Goal: Transaction & Acquisition: Purchase product/service

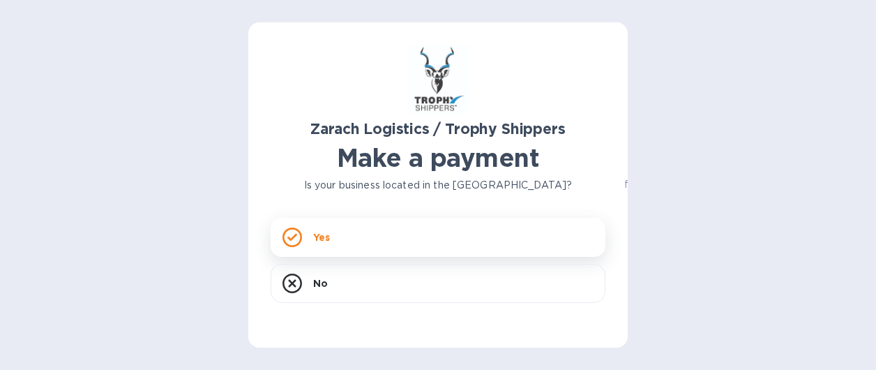
click at [308, 232] on div "Yes" at bounding box center [438, 237] width 335 height 39
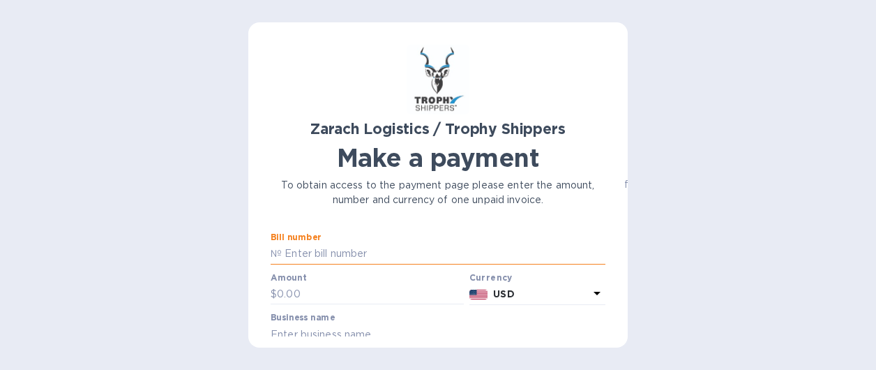
click at [324, 257] on input "text" at bounding box center [444, 253] width 324 height 21
type input "B"
click at [28, 267] on div "Zarach Logistics / Trophy Shippers Make a payment To obtain access to the payme…" at bounding box center [438, 185] width 876 height 370
click at [288, 250] on input "text" at bounding box center [444, 253] width 324 height 21
paste input "B00171519"
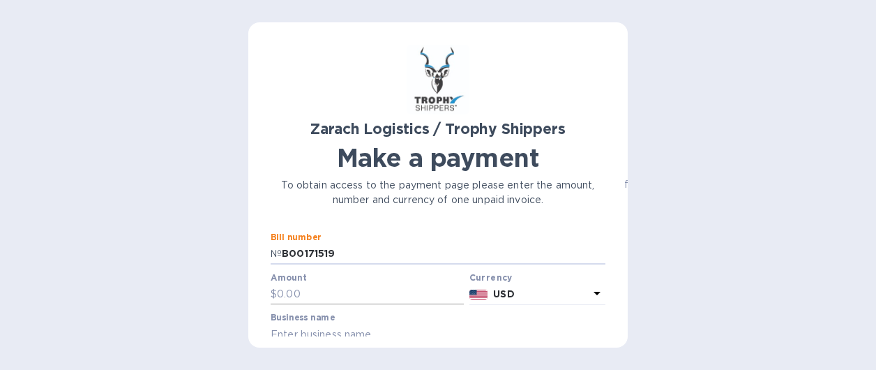
type input "B00171519"
click at [325, 291] on input "text" at bounding box center [370, 294] width 187 height 21
type input "1,172.62"
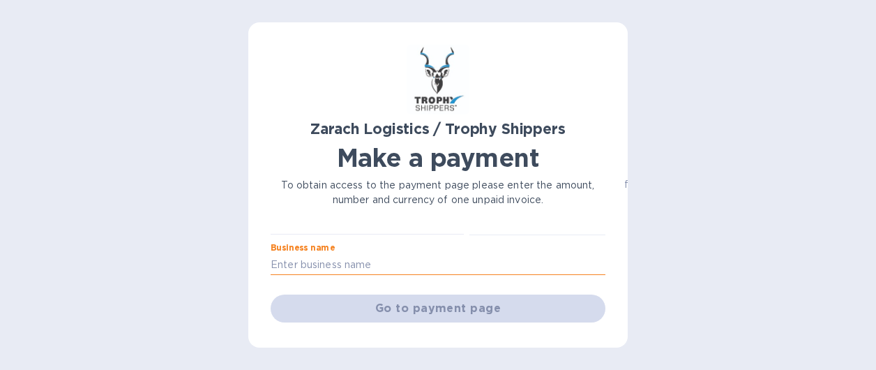
click at [286, 268] on input "text" at bounding box center [438, 264] width 335 height 21
paste input "Zarach Logistics"
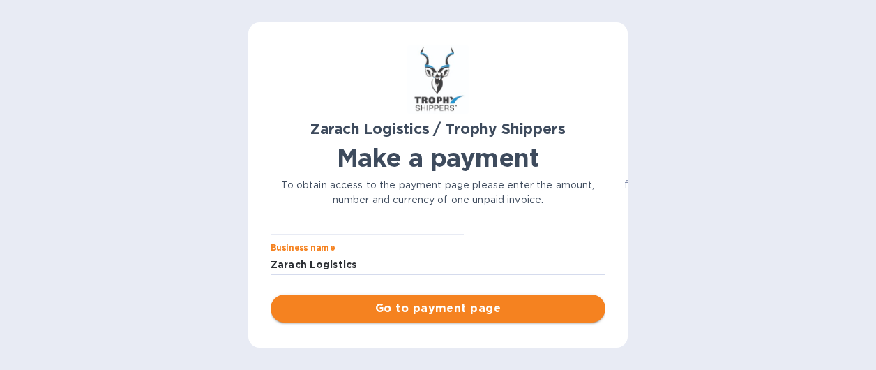
type input "Zarach Logistics"
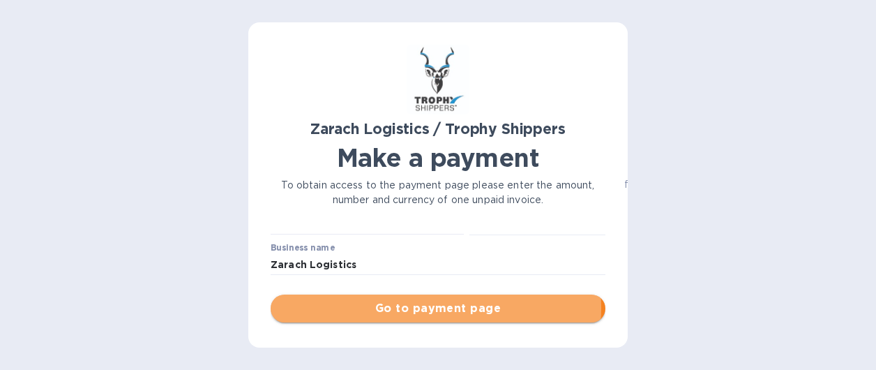
click at [419, 307] on span "Go to payment page" at bounding box center [438, 308] width 312 height 17
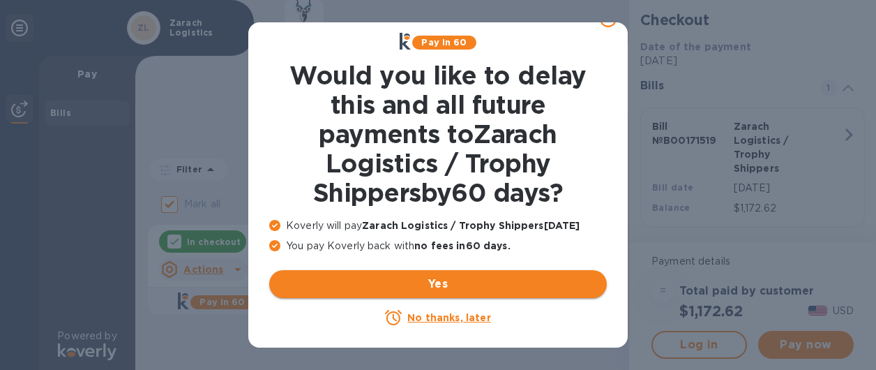
scroll to position [35, 0]
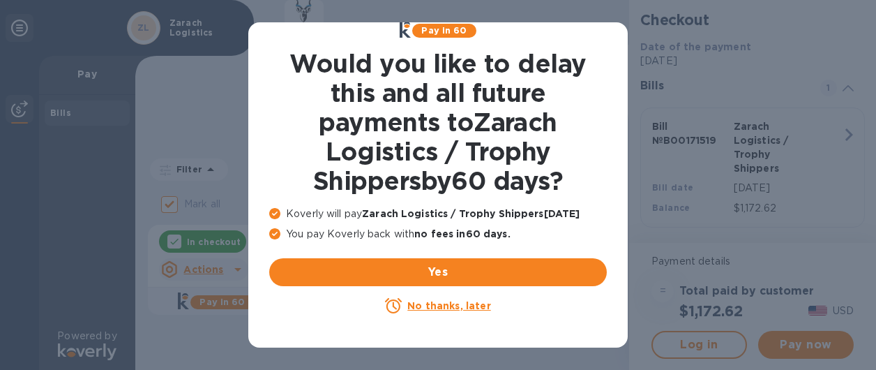
click at [416, 308] on u "No thanks, later" at bounding box center [448, 305] width 83 height 11
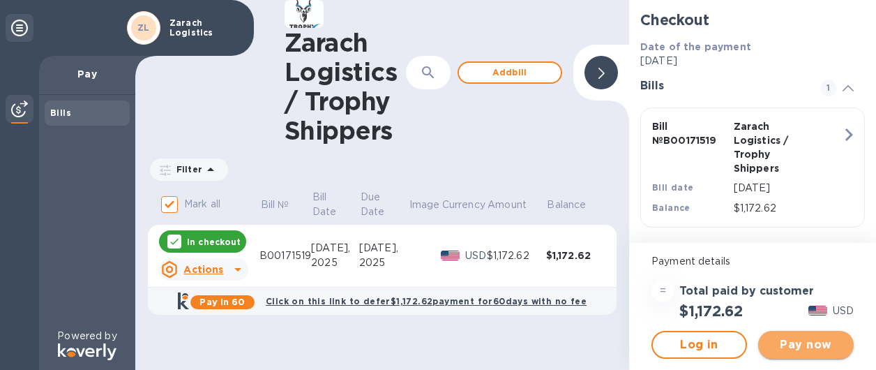
click at [798, 342] on span "Pay now" at bounding box center [805, 344] width 73 height 17
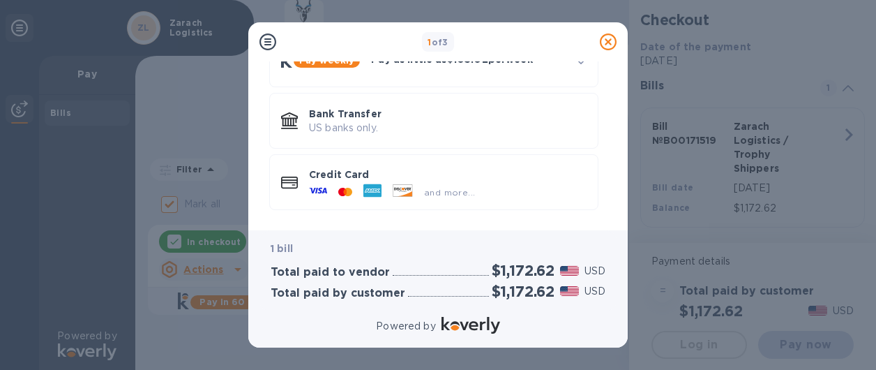
scroll to position [162, 0]
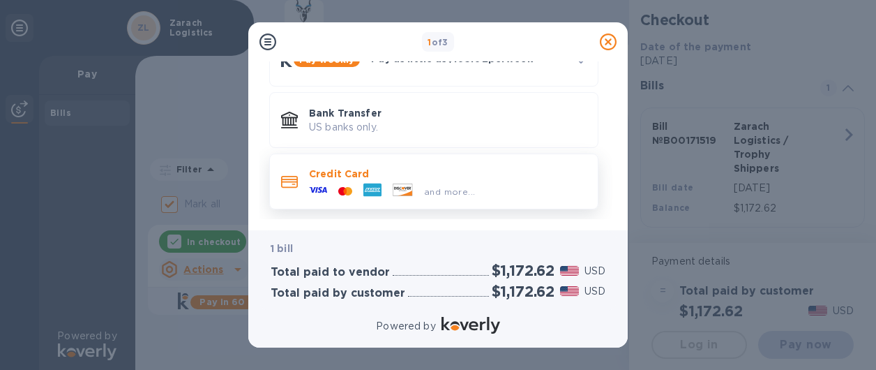
click at [340, 181] on div "and more..." at bounding box center [391, 191] width 177 height 21
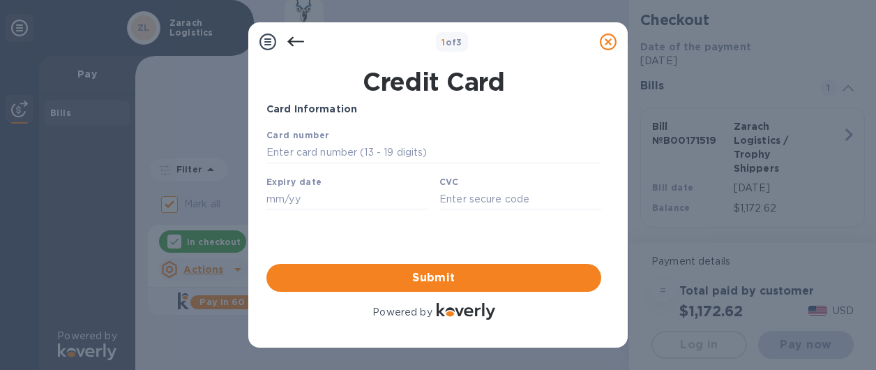
scroll to position [0, 0]
click at [302, 156] on input "text" at bounding box center [433, 152] width 335 height 21
type input "[CREDIT_CARD_NUMBER]"
type input "03/29"
click at [460, 202] on input "text" at bounding box center [520, 198] width 162 height 21
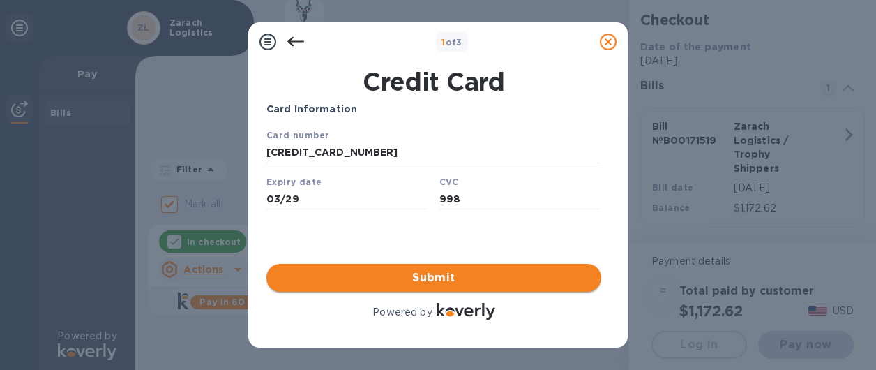
type input "998"
click at [425, 278] on span "Submit" at bounding box center [434, 277] width 312 height 17
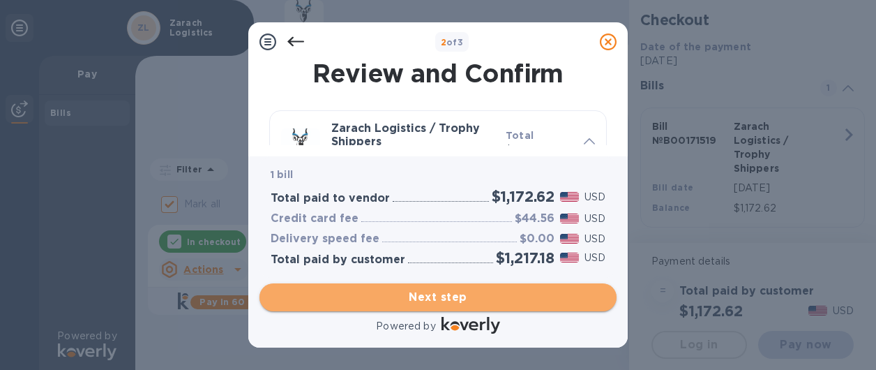
click at [427, 299] on span "Next step" at bounding box center [438, 297] width 335 height 17
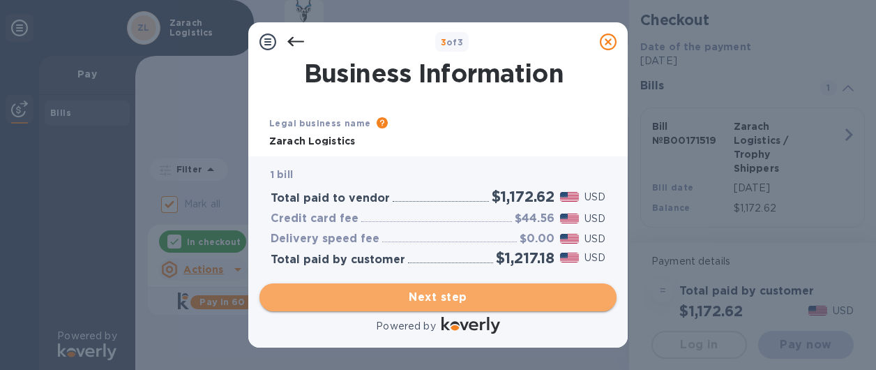
click at [427, 296] on span "Next step" at bounding box center [438, 297] width 335 height 17
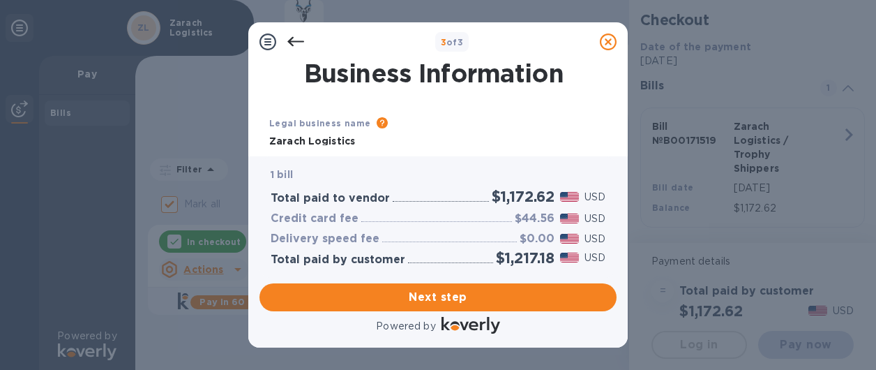
click at [262, 43] on icon at bounding box center [267, 41] width 17 height 17
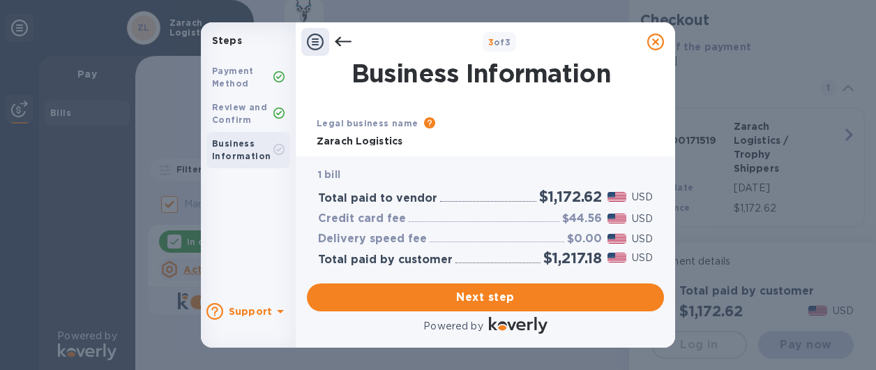
click at [250, 156] on b "Business Information" at bounding box center [241, 149] width 59 height 23
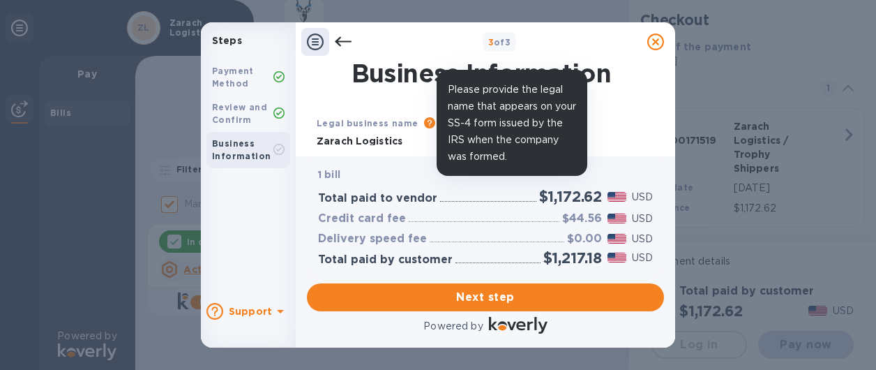
click at [424, 121] on icon at bounding box center [429, 122] width 11 height 11
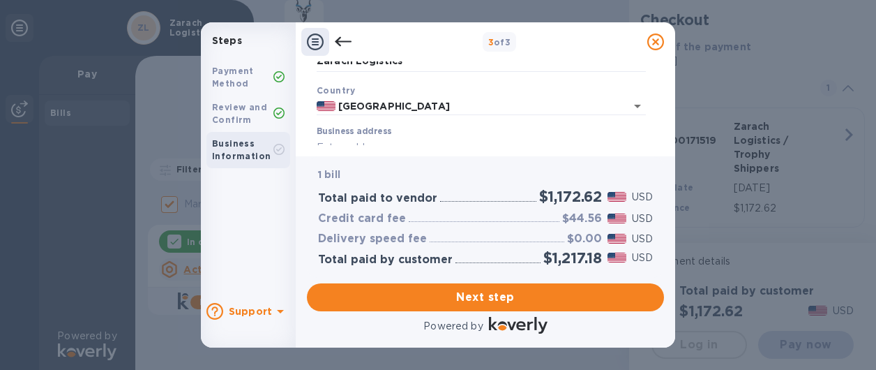
scroll to position [47, 0]
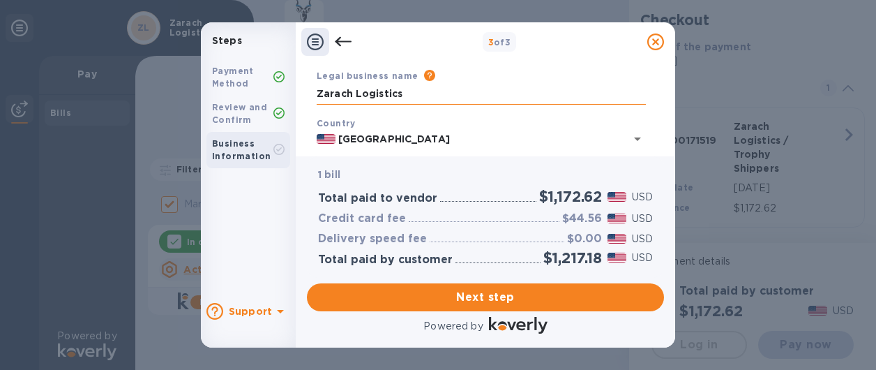
drag, startPoint x: 402, startPoint y: 87, endPoint x: 398, endPoint y: 98, distance: 11.9
click at [402, 89] on input "Zarach Logistics" at bounding box center [481, 94] width 329 height 21
type input "Z"
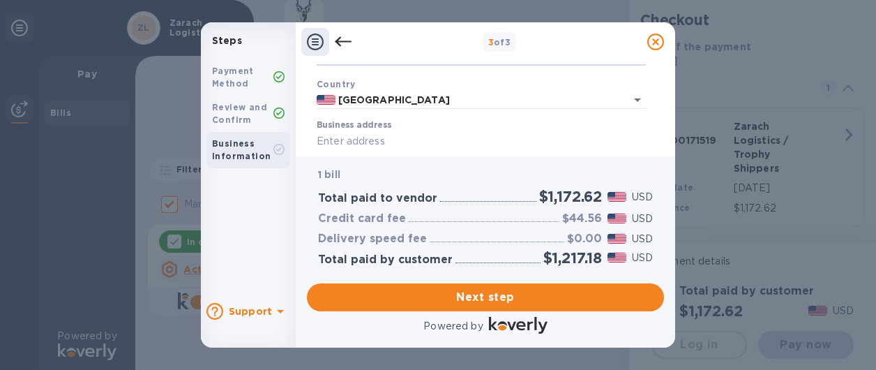
scroll to position [117, 0]
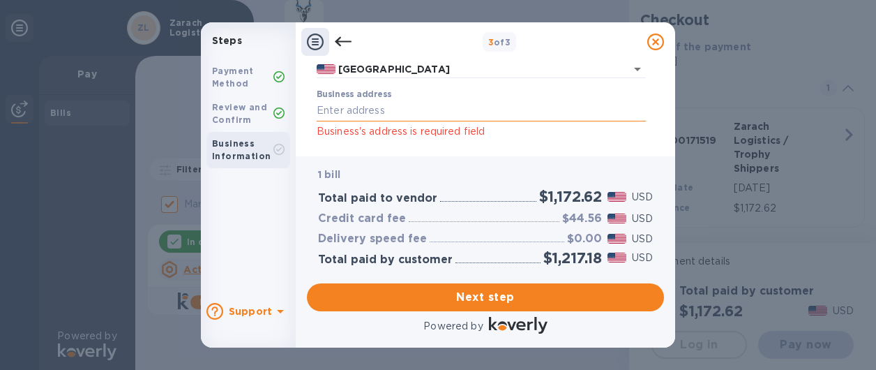
type input "[PERSON_NAME]"
click at [377, 110] on input "Business address" at bounding box center [481, 110] width 329 height 21
type input "3731 Random Ln"
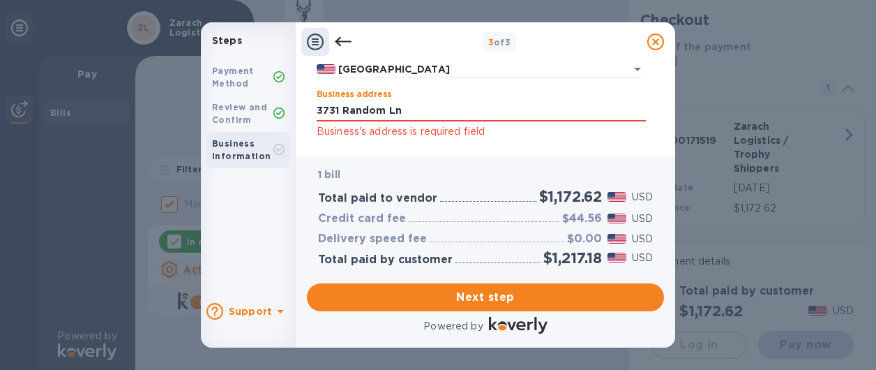
scroll to position [187, 0]
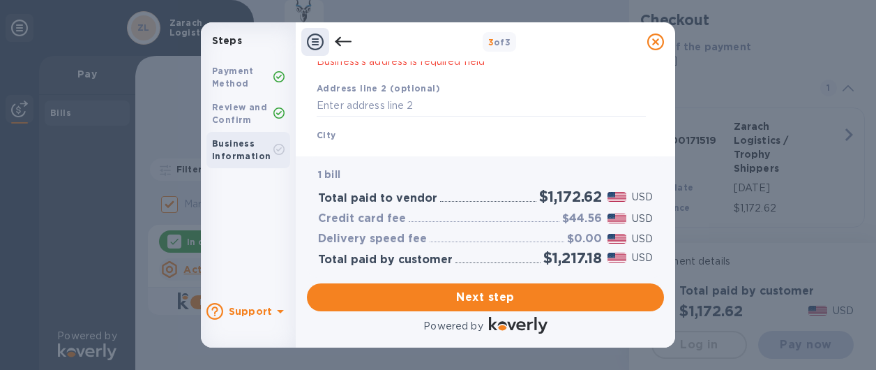
click at [388, 144] on input "text" at bounding box center [481, 152] width 329 height 21
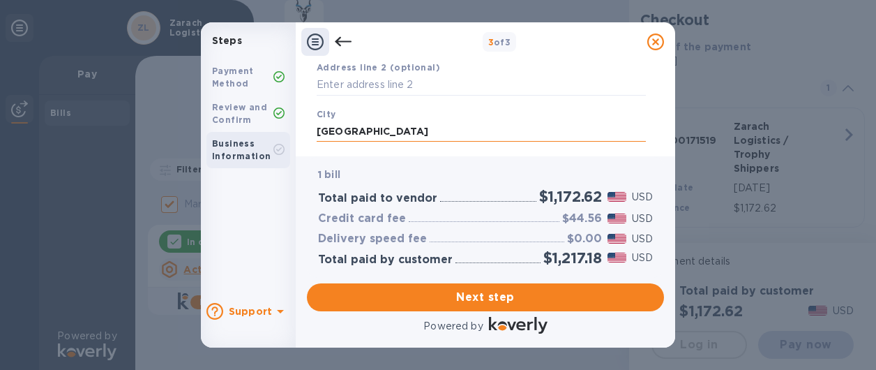
scroll to position [278, 0]
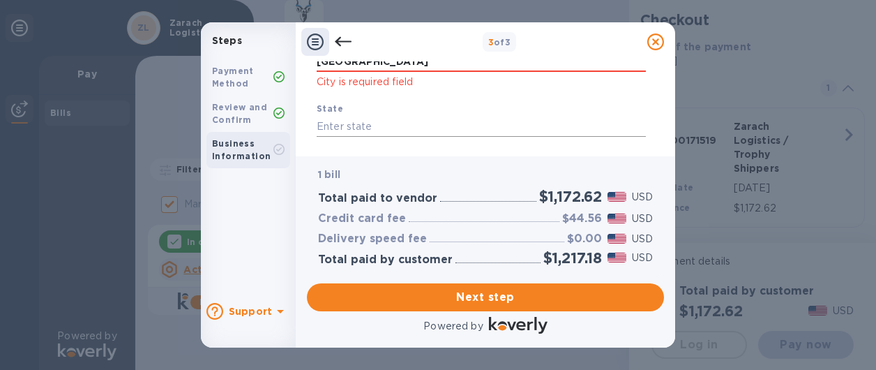
type input "[GEOGRAPHIC_DATA]"
click at [370, 130] on input "text" at bounding box center [481, 126] width 329 height 21
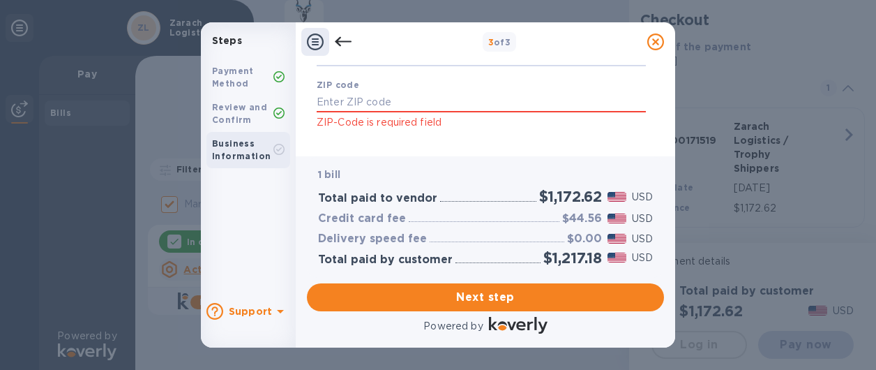
scroll to position [350, 0]
type input "CA"
click at [342, 100] on input "text" at bounding box center [481, 100] width 329 height 21
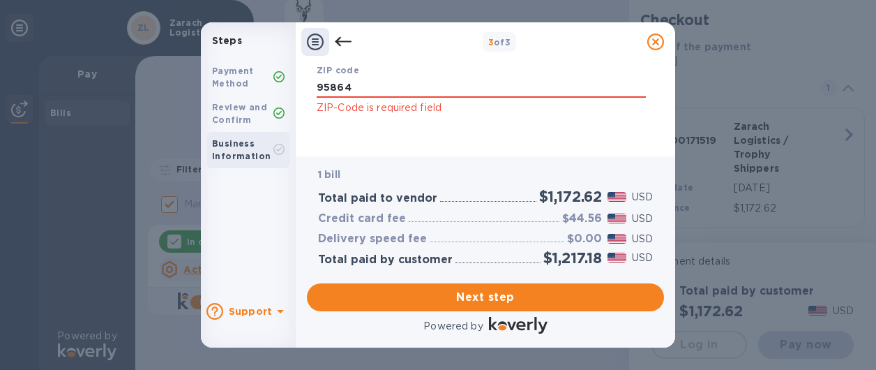
scroll to position [368, 0]
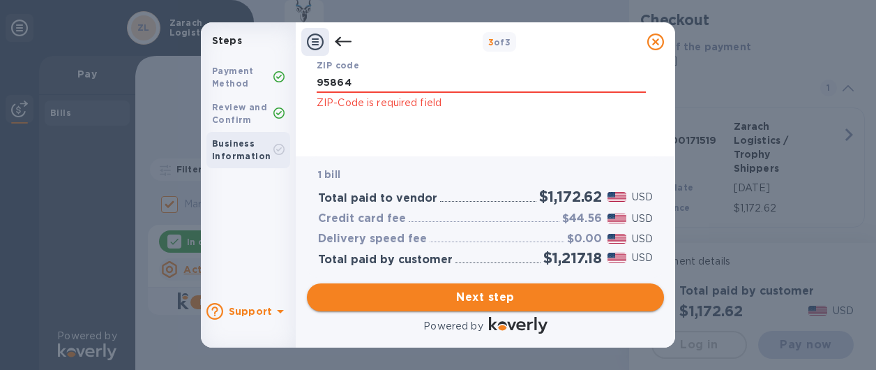
type input "95864"
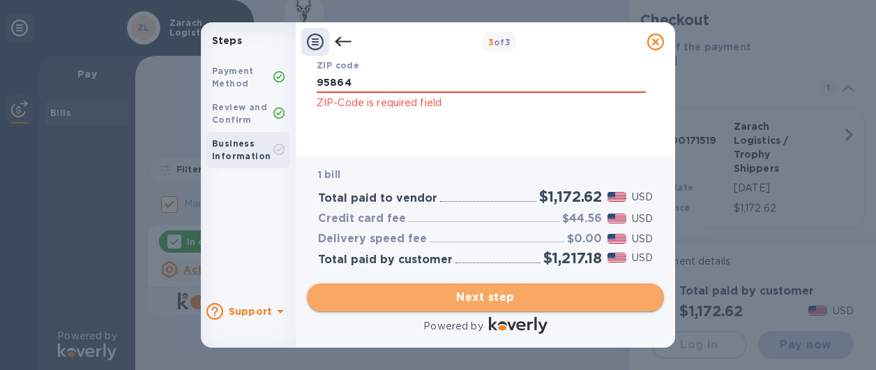
click at [465, 296] on span "Next step" at bounding box center [485, 297] width 335 height 17
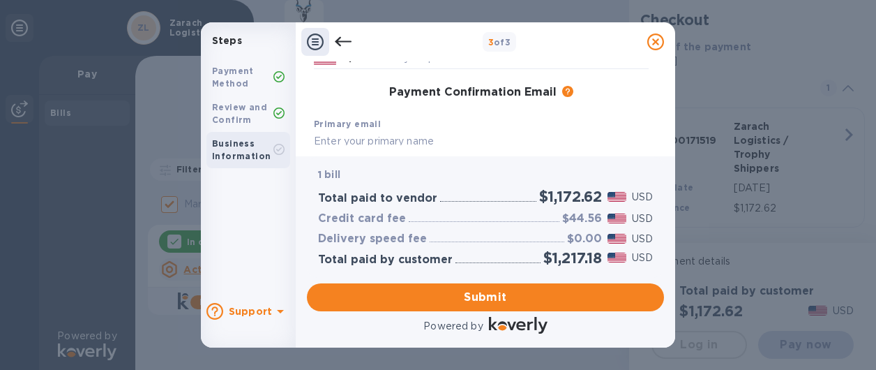
scroll to position [276, 0]
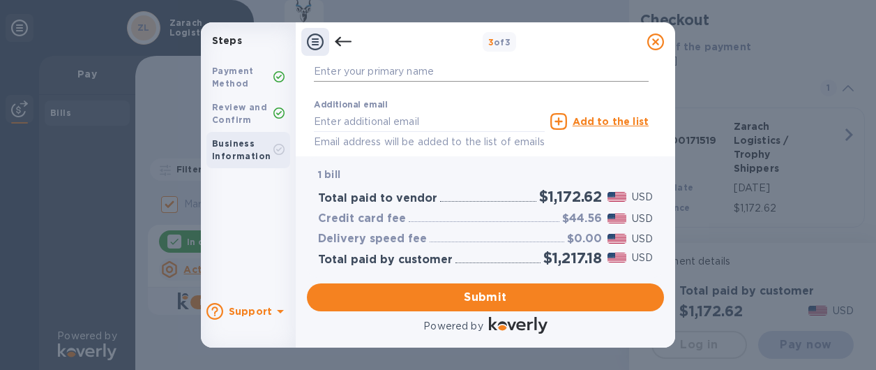
click at [317, 70] on input "text" at bounding box center [481, 71] width 335 height 21
type input "[PERSON_NAME]"
click at [338, 128] on input "text" at bounding box center [429, 121] width 231 height 21
type input "[EMAIL_ADDRESS][DOMAIN_NAME]"
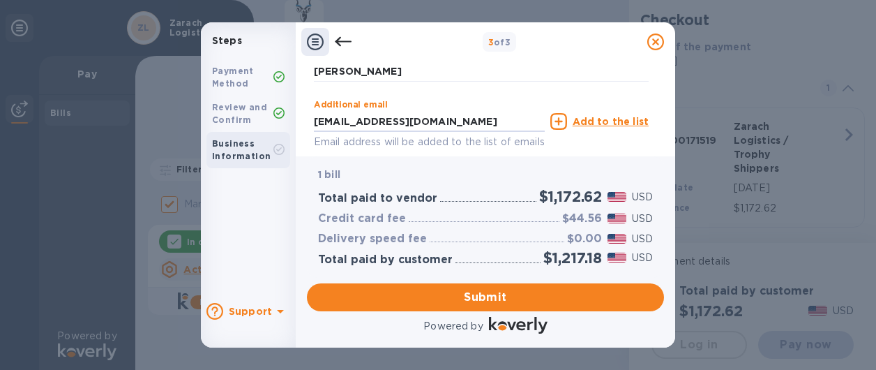
type input "[PERSON_NAME]"
type input "9167175099"
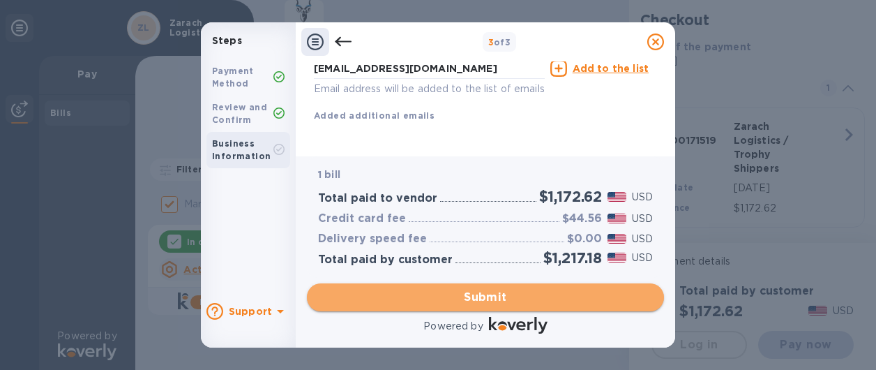
click at [485, 299] on span "Submit" at bounding box center [485, 297] width 335 height 17
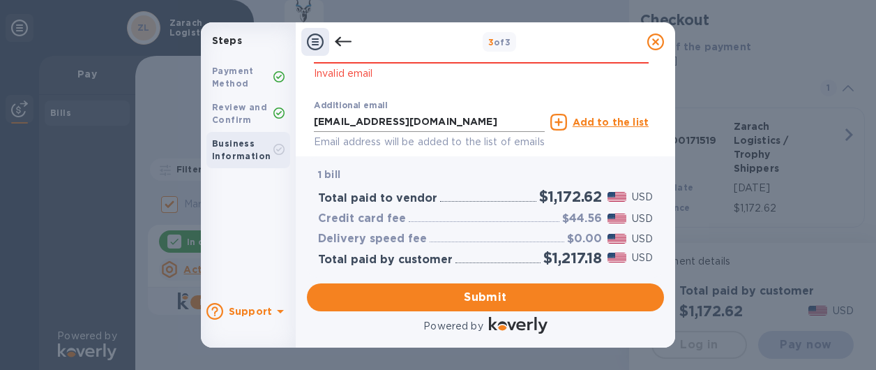
scroll to position [243, 0]
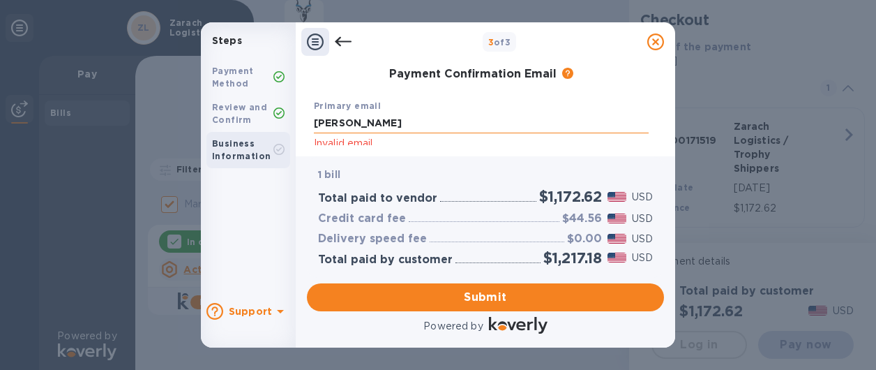
click at [391, 122] on input "[PERSON_NAME]" at bounding box center [481, 123] width 335 height 21
type input "S"
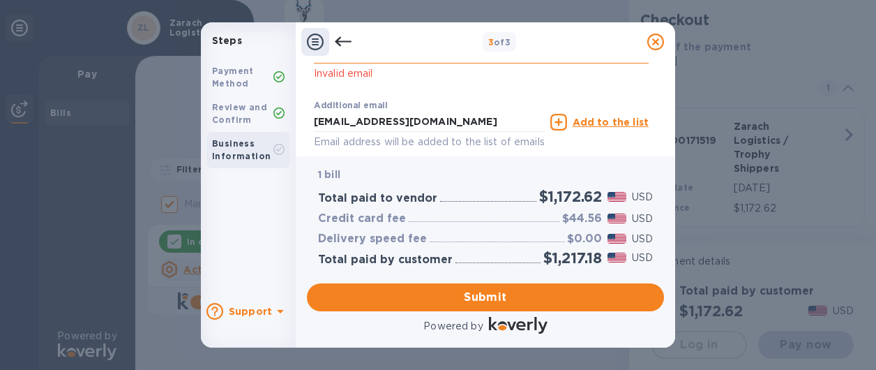
scroll to position [382, 0]
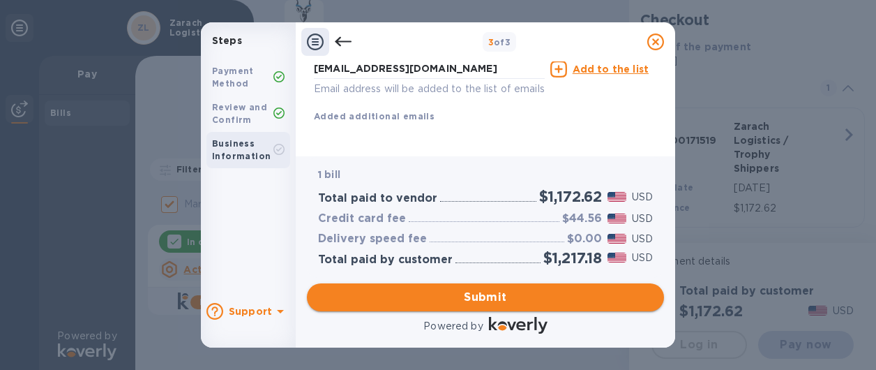
type input "[EMAIL_ADDRESS][DOMAIN_NAME]"
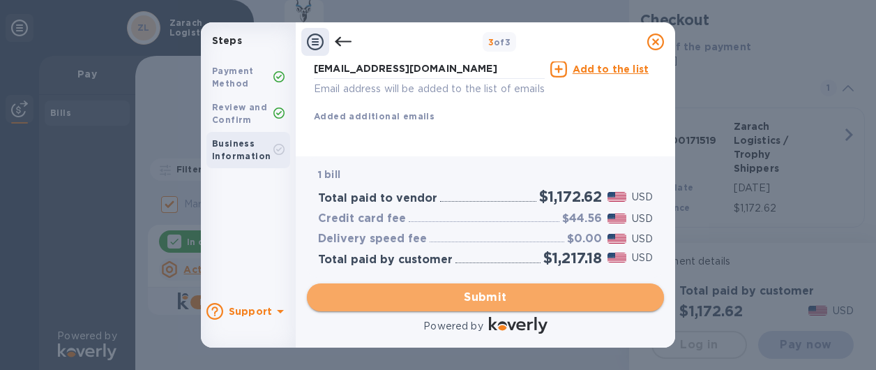
click at [489, 296] on span "Submit" at bounding box center [485, 297] width 335 height 17
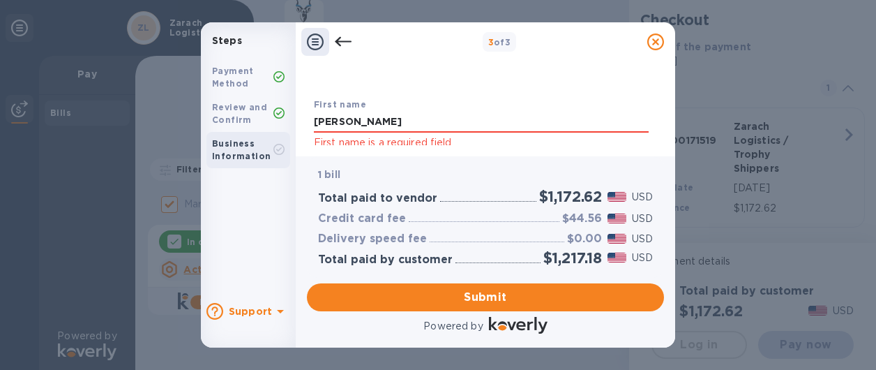
scroll to position [85, 0]
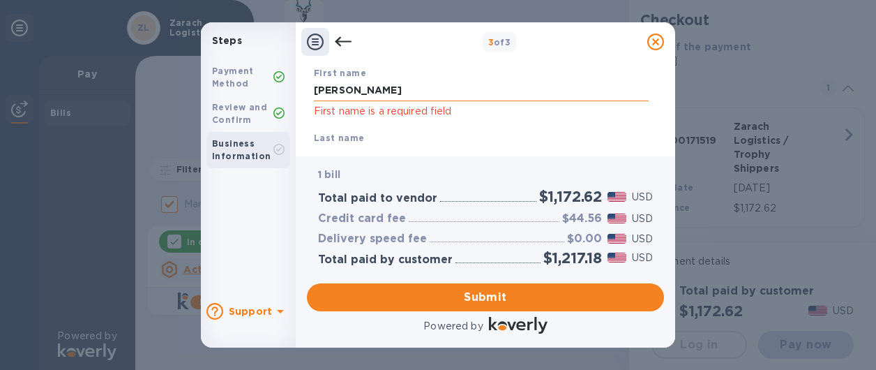
click at [365, 94] on input "[PERSON_NAME]" at bounding box center [481, 90] width 335 height 21
type input "[PERSON_NAME]"
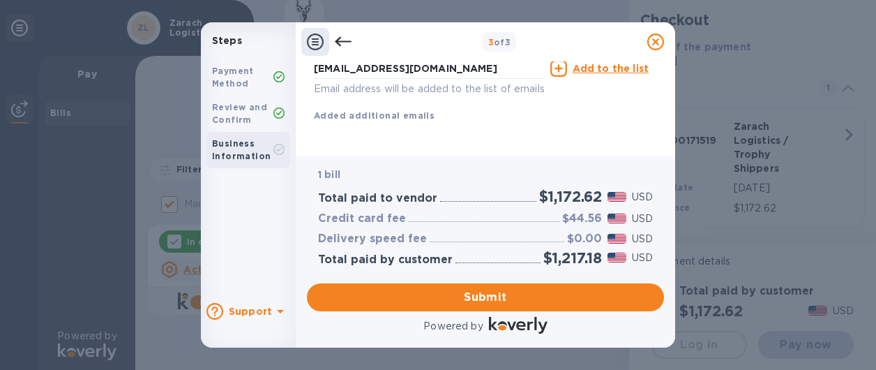
scroll to position [364, 0]
click at [474, 292] on span "Submit" at bounding box center [485, 297] width 335 height 17
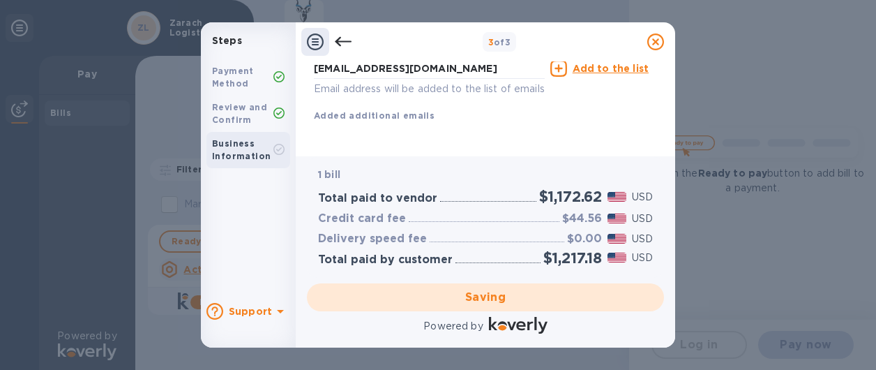
checkbox input "false"
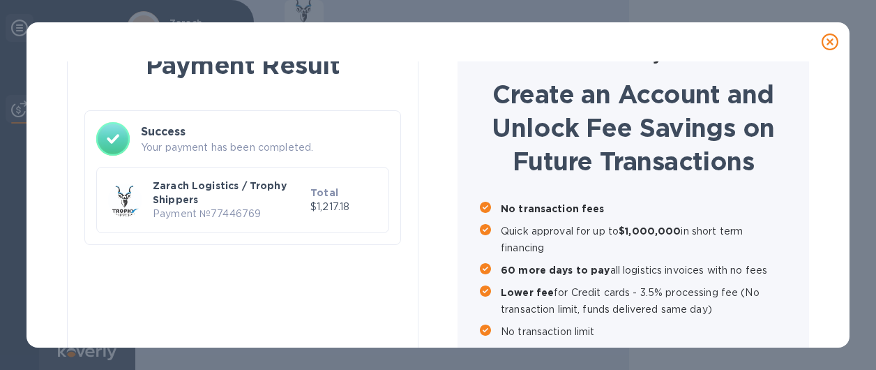
scroll to position [102, 0]
